Goal: Task Accomplishment & Management: Use online tool/utility

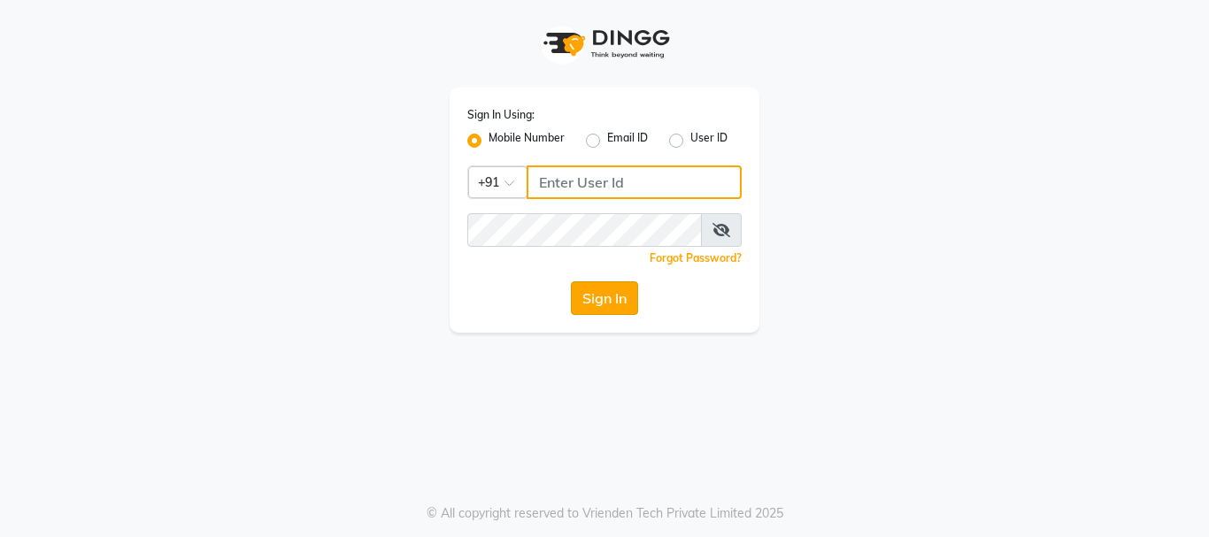
type input "9889882928"
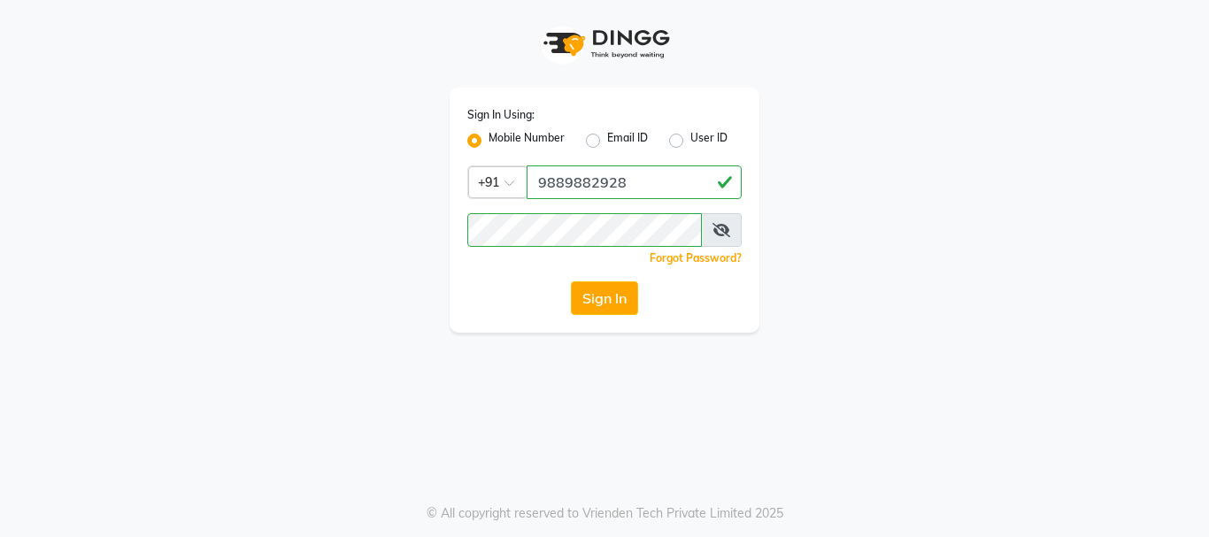
click at [592, 305] on button "Sign In" at bounding box center [604, 299] width 67 height 34
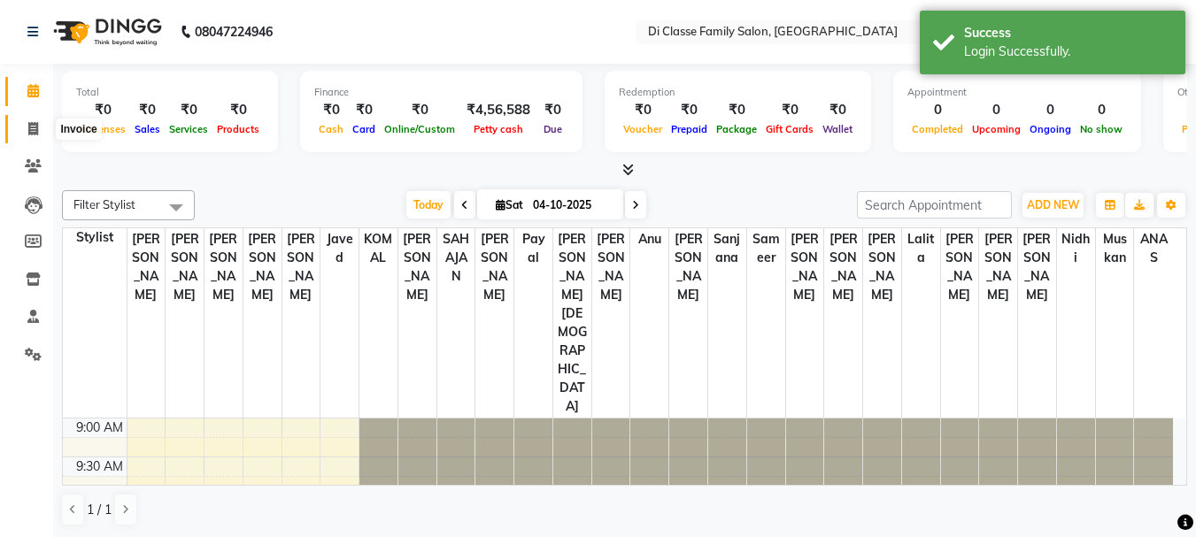
click at [32, 122] on icon at bounding box center [33, 128] width 10 height 13
select select "4704"
select select "service"
